Goal: Task Accomplishment & Management: Use online tool/utility

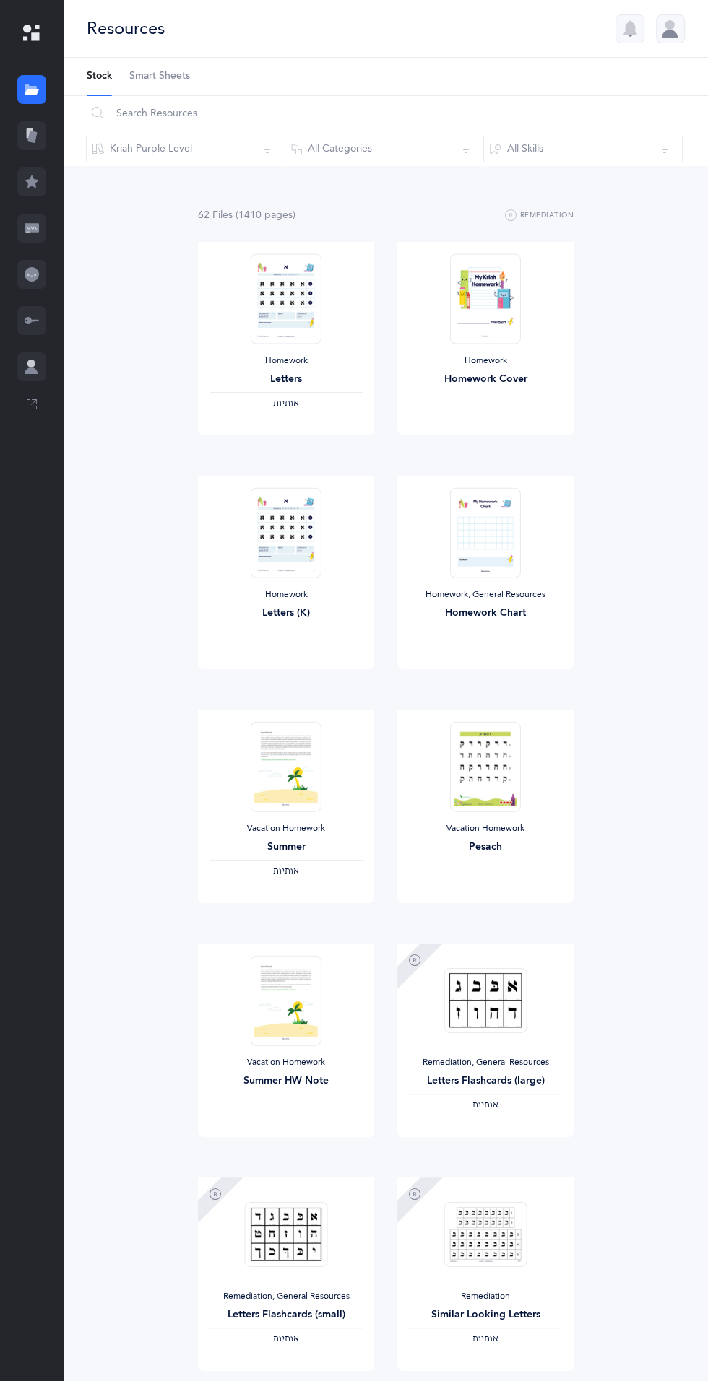
click at [670, 41] on div at bounding box center [670, 28] width 29 height 29
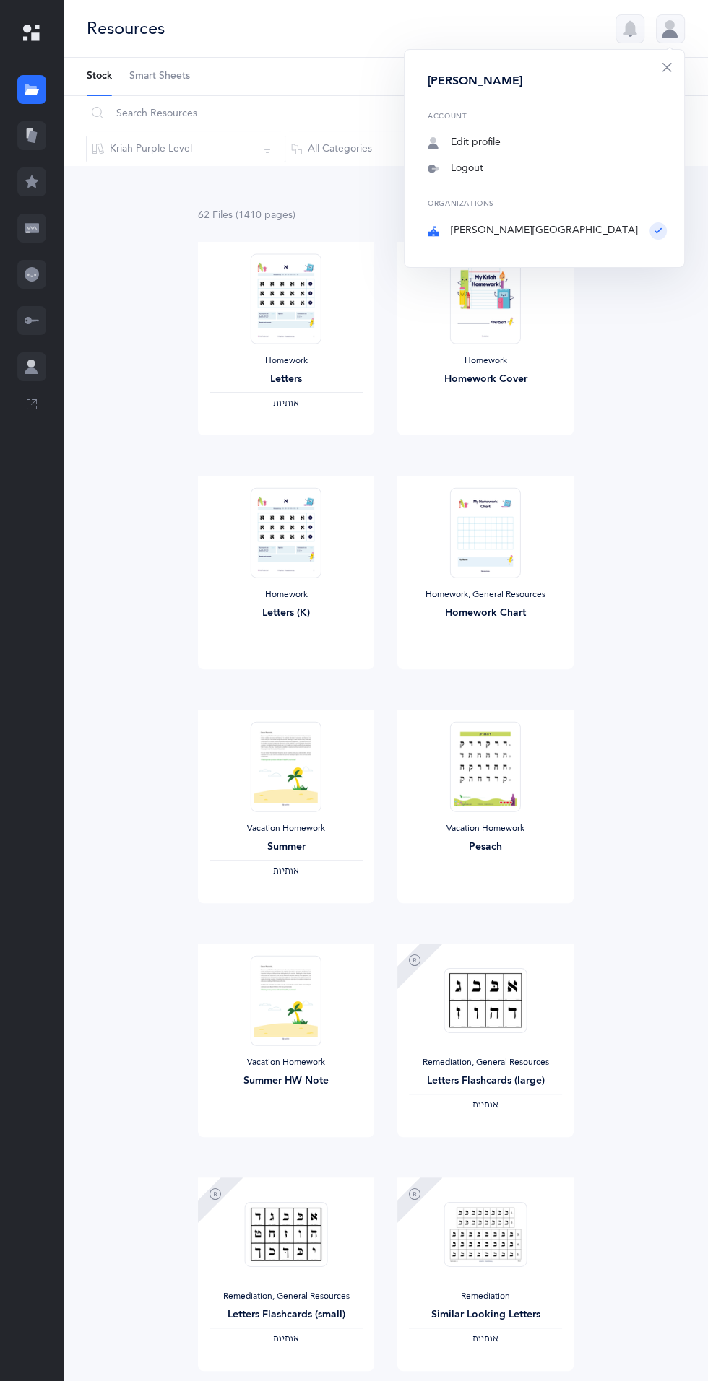
click at [37, 231] on icon at bounding box center [32, 227] width 14 height 9
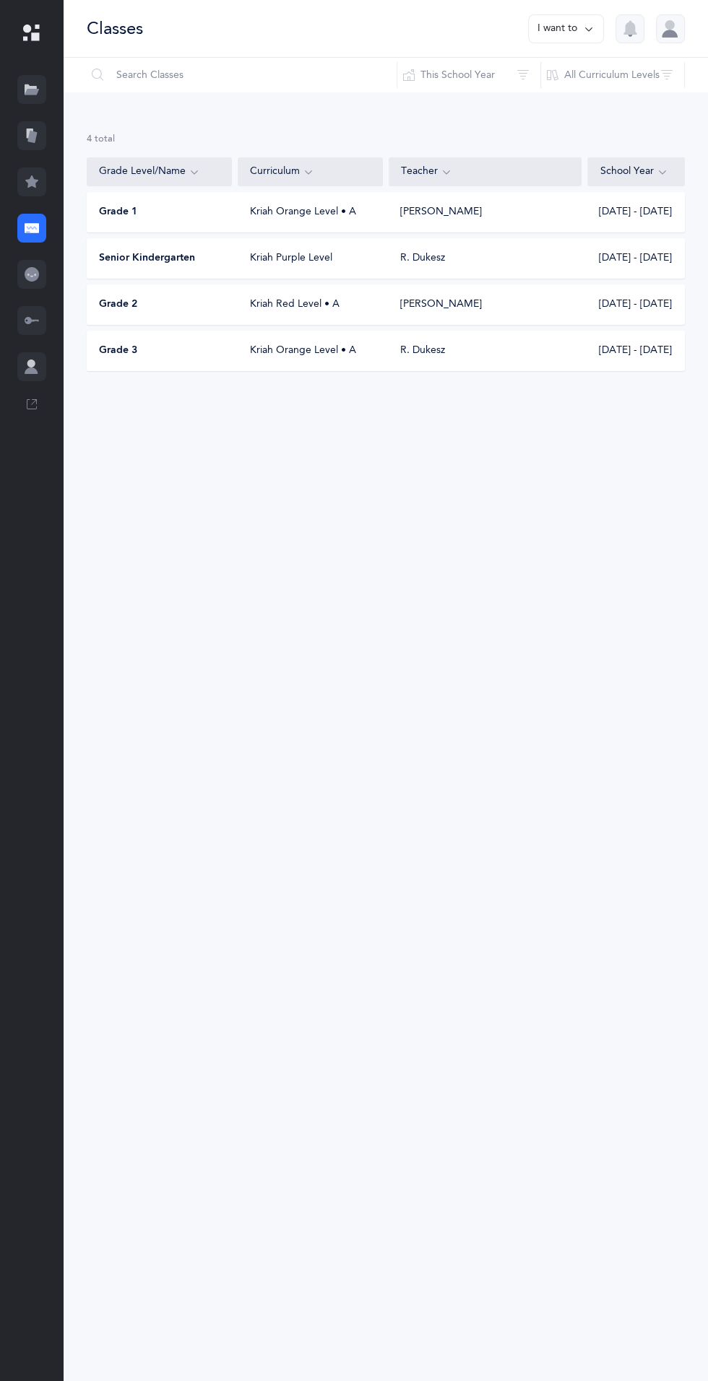
click at [228, 349] on div "Grade 3" at bounding box center [159, 351] width 145 height 14
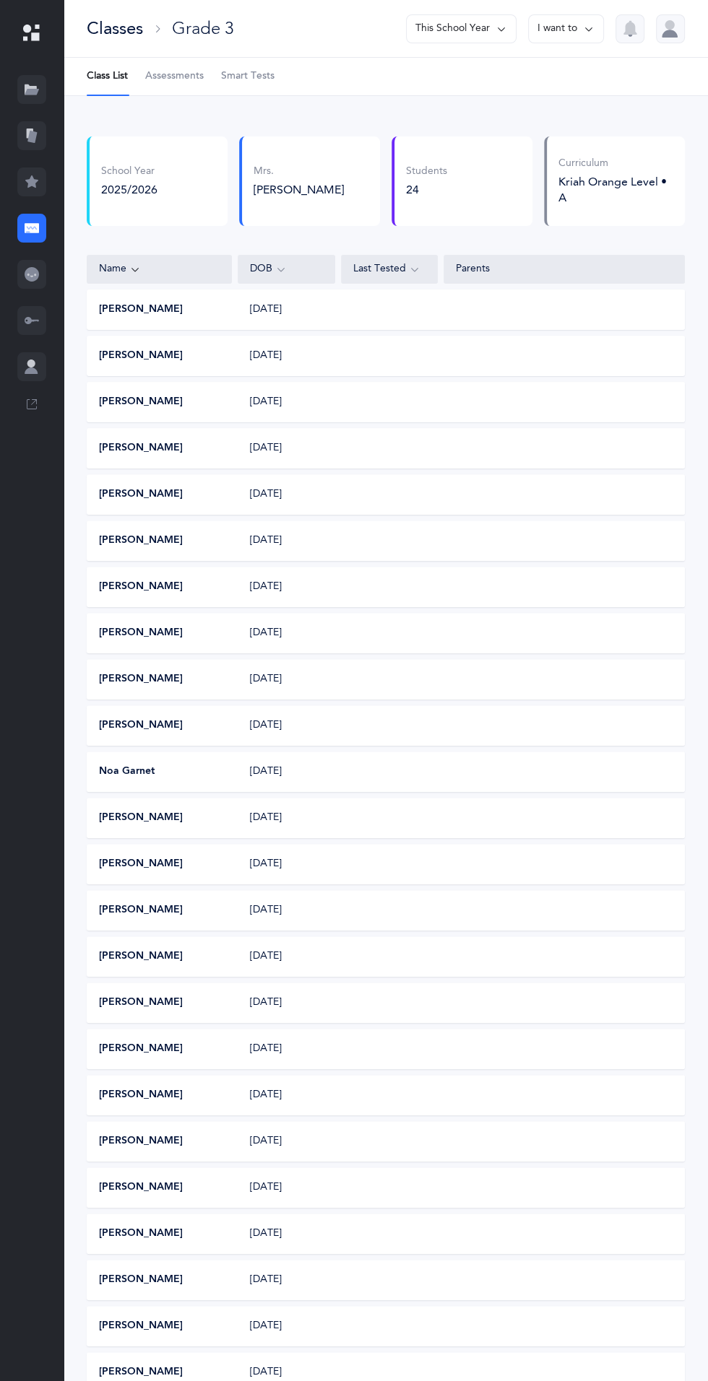
click at [180, 71] on span "Assessments" at bounding box center [174, 76] width 58 height 14
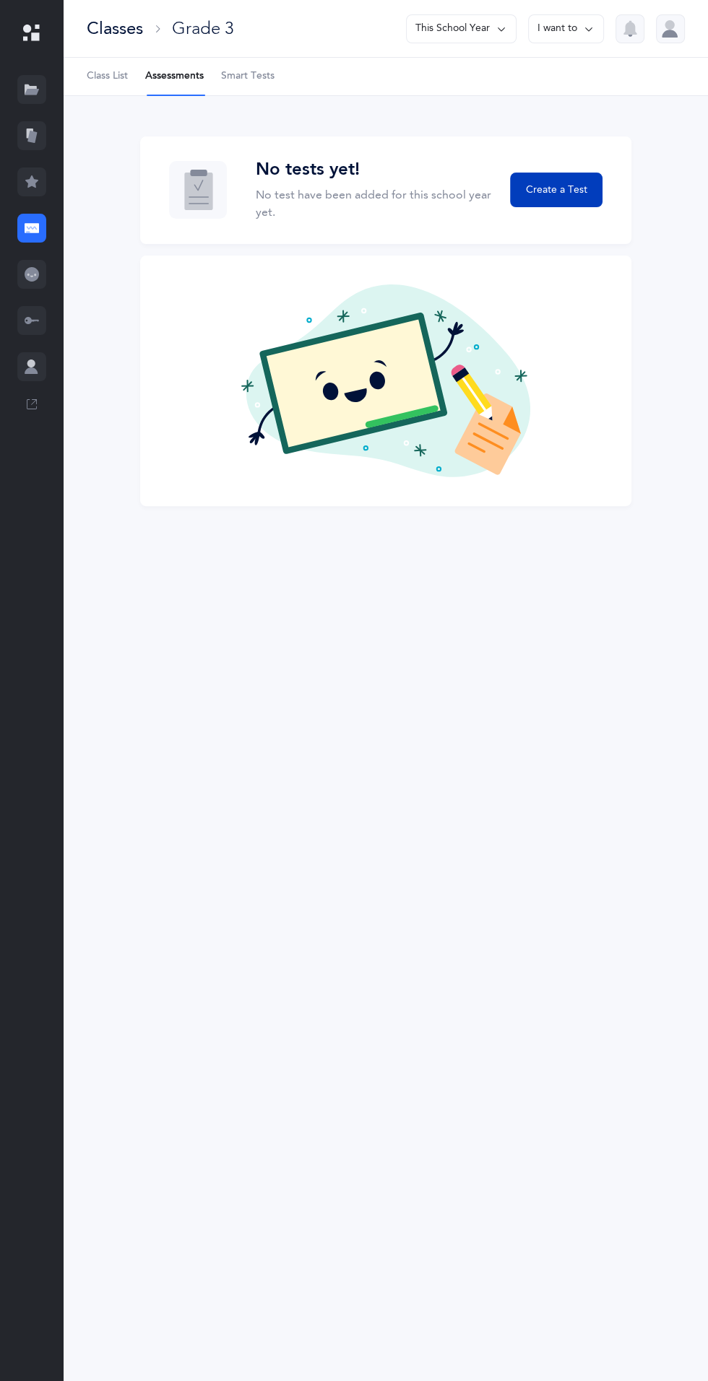
click at [583, 190] on span "Create a Test" at bounding box center [555, 190] width 61 height 15
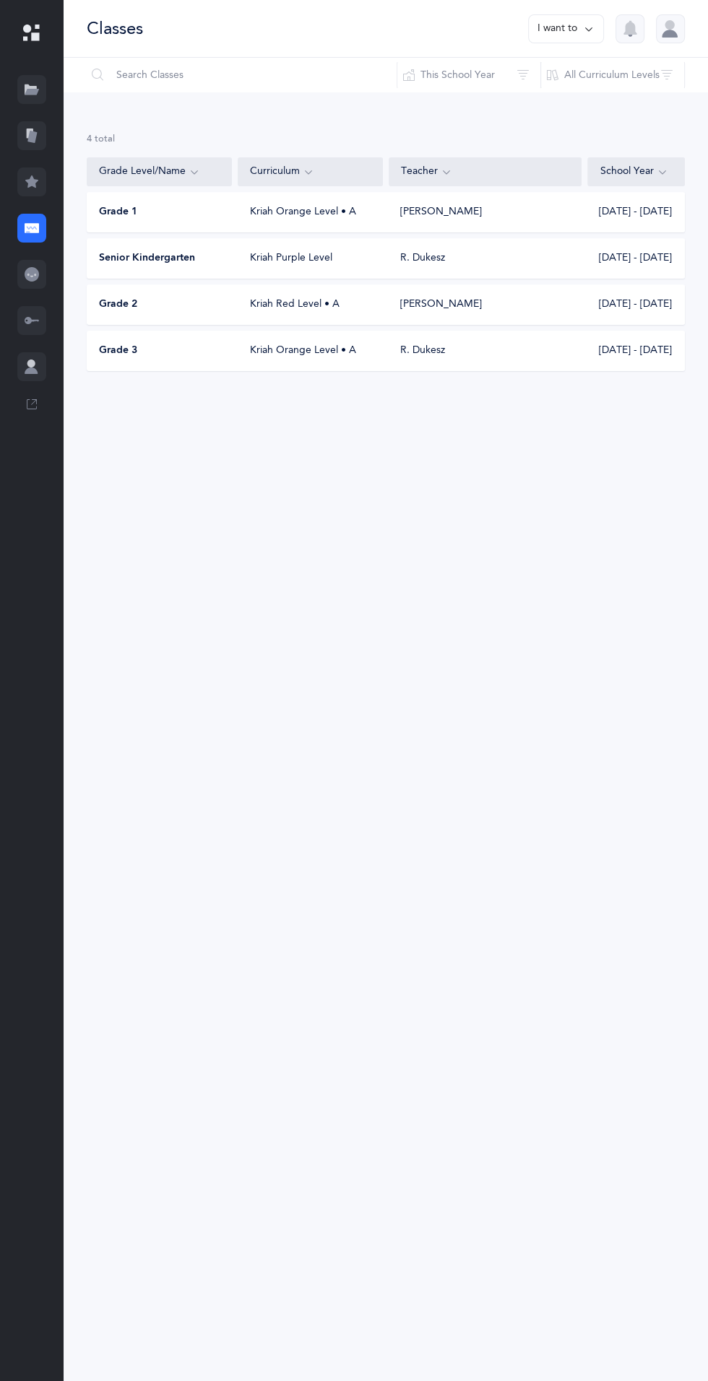
scroll to position [3, 0]
